Goal: Go to known website: Access a specific website the user already knows

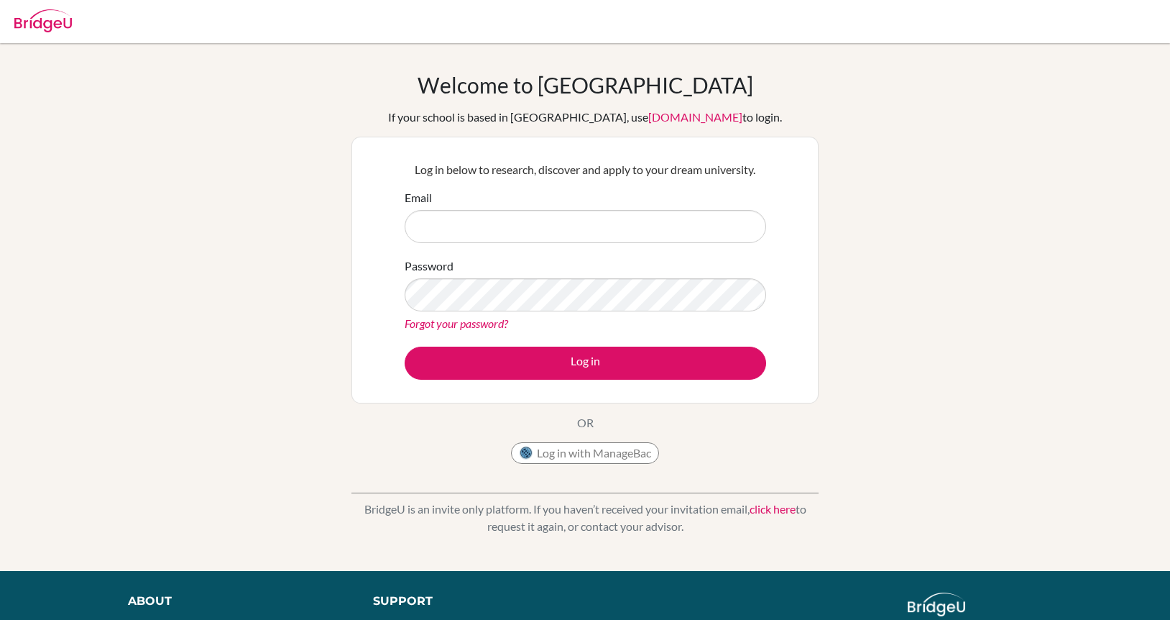
type input "[PERSON_NAME][EMAIL_ADDRESS][PERSON_NAME][DOMAIN_NAME]"
click at [623, 453] on button "Log in with ManageBac" at bounding box center [585, 453] width 148 height 22
click at [405, 346] on button "Log in" at bounding box center [586, 362] width 362 height 33
